Goal: Use online tool/utility: Utilize a website feature to perform a specific function

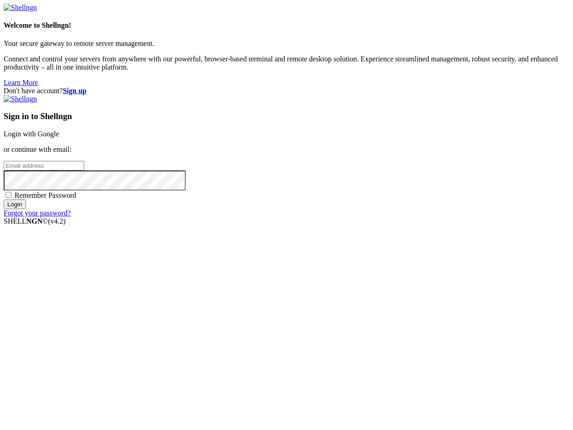
click at [59, 138] on link "Login with Google" at bounding box center [31, 134] width 55 height 8
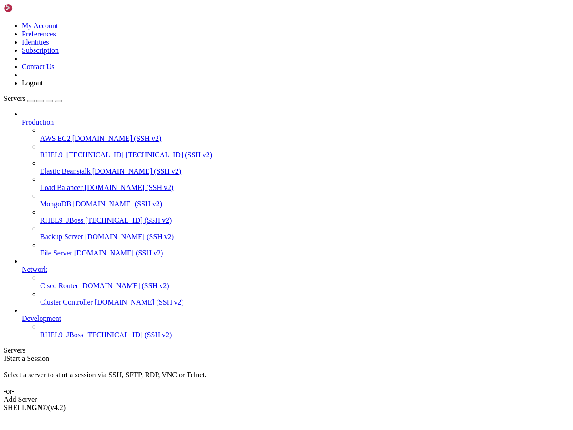
click at [62, 339] on span "RHEL9_JBoss" at bounding box center [61, 335] width 43 height 8
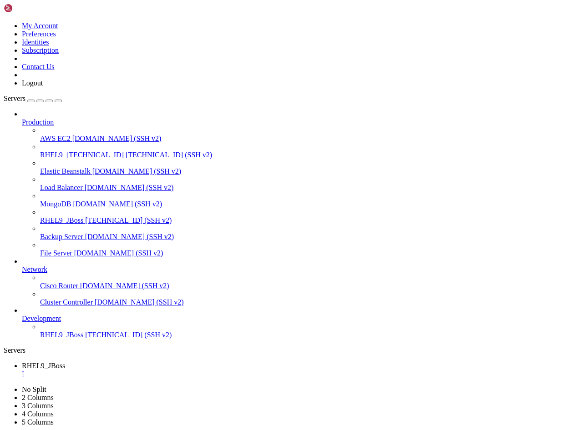
scroll to position [7415, 0]
click at [22, 266] on icon at bounding box center [22, 266] width 0 height 0
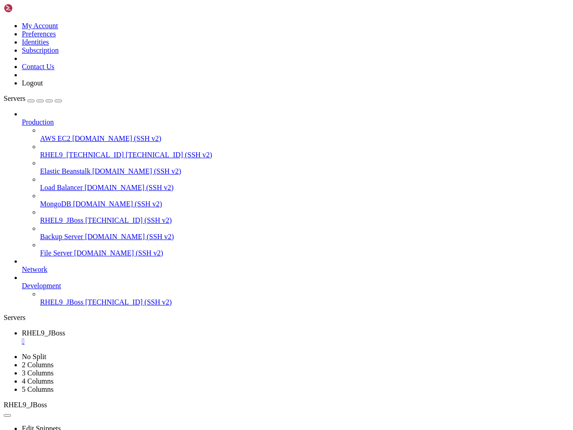
click at [22, 266] on icon at bounding box center [22, 266] width 0 height 0
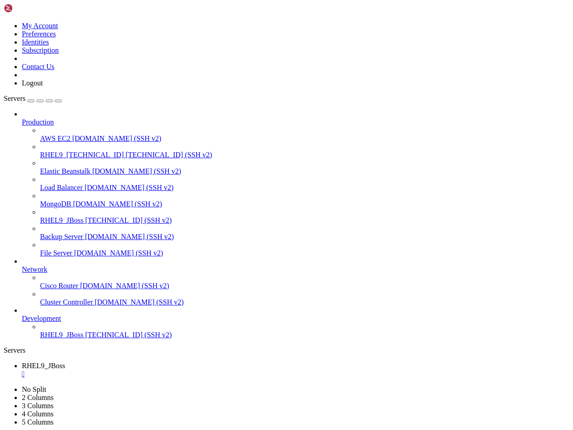
click at [22, 266] on icon at bounding box center [22, 266] width 0 height 0
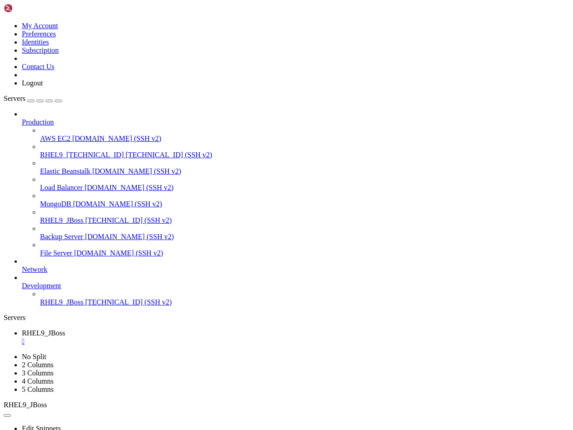
click at [22, 266] on icon at bounding box center [22, 266] width 0 height 0
